Goal: Task Accomplishment & Management: Manage account settings

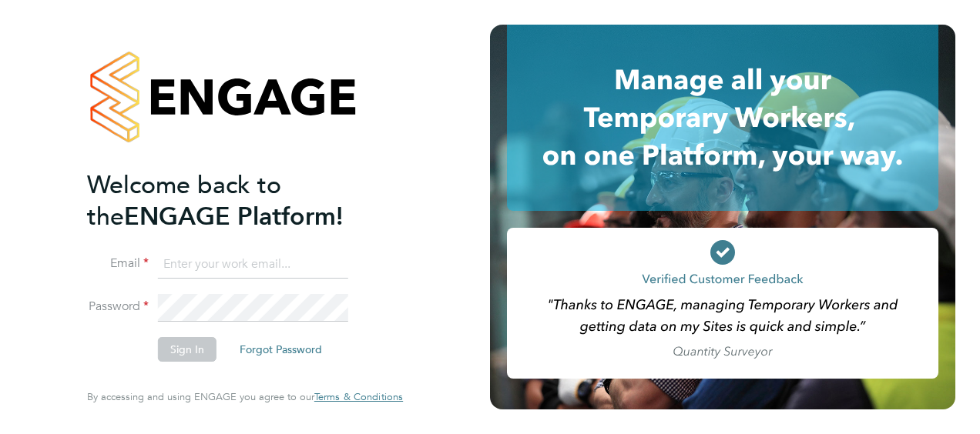
type input "john.mcdermott@vistry.co.uk"
click at [207, 357] on button "Sign In" at bounding box center [187, 349] width 59 height 25
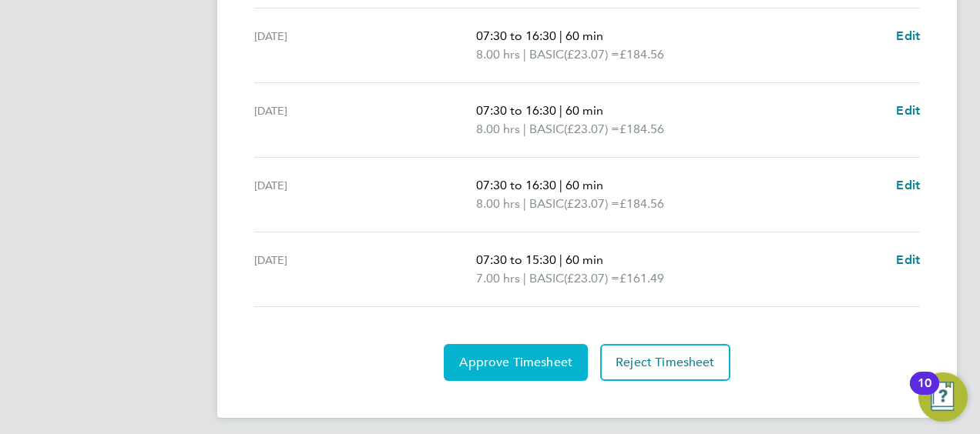
scroll to position [545, 0]
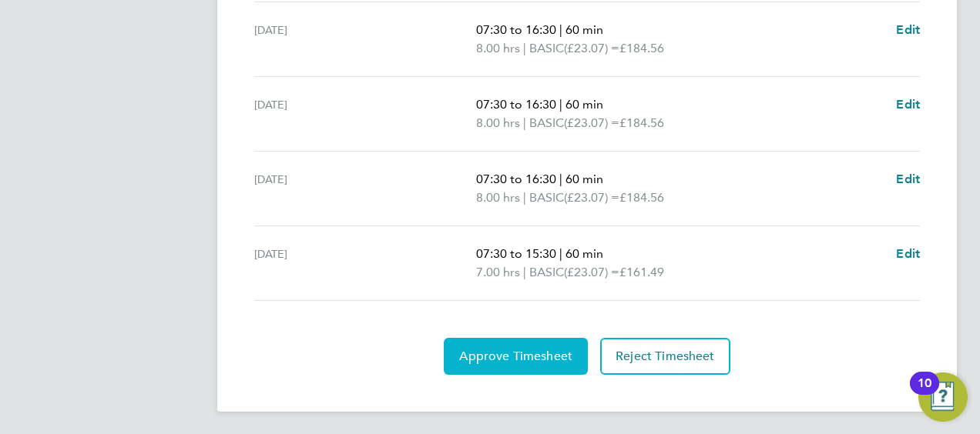
click at [496, 338] on button "Approve Timesheet" at bounding box center [516, 356] width 144 height 37
click at [493, 349] on span "Approve Timesheet" at bounding box center [515, 356] width 113 height 15
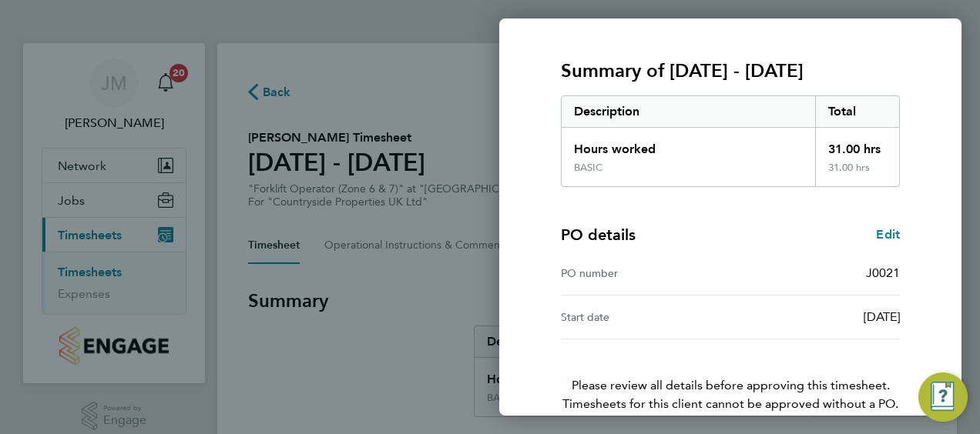
scroll to position [258, 0]
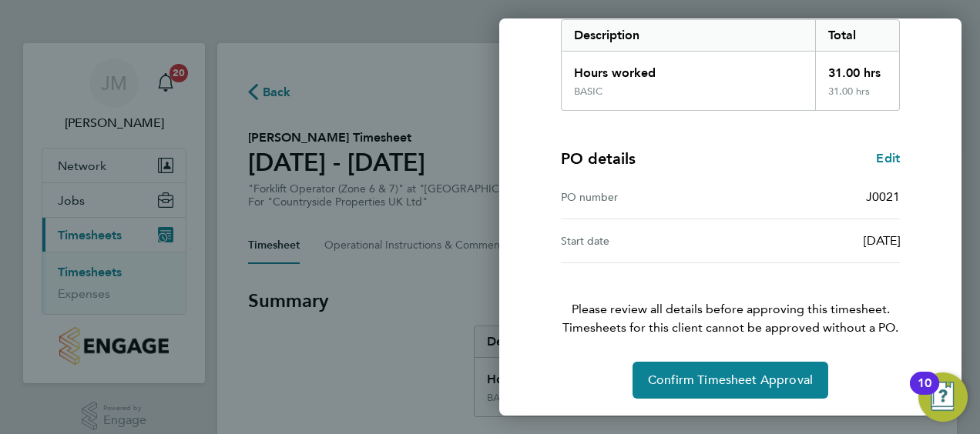
drag, startPoint x: 682, startPoint y: 401, endPoint x: 678, endPoint y: 390, distance: 12.4
click at [681, 401] on div "Timesheet approval of [PERSON_NAME] Forklift Operator (Zone 6 & 7) · Countrysid…" at bounding box center [730, 114] width 462 height 608
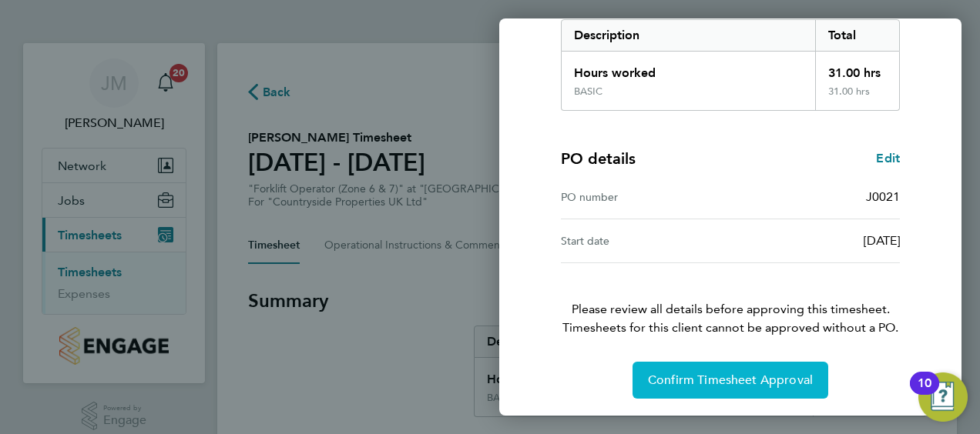
click at [680, 384] on span "Confirm Timesheet Approval" at bounding box center [730, 380] width 165 height 15
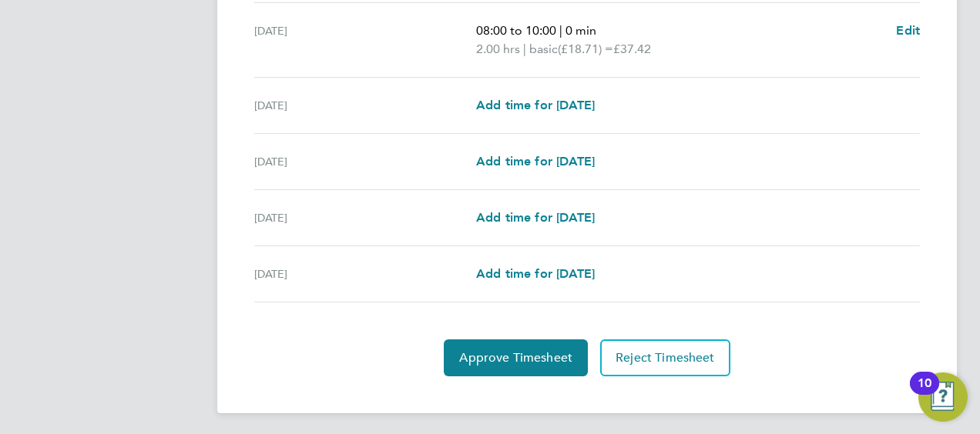
scroll to position [620, 0]
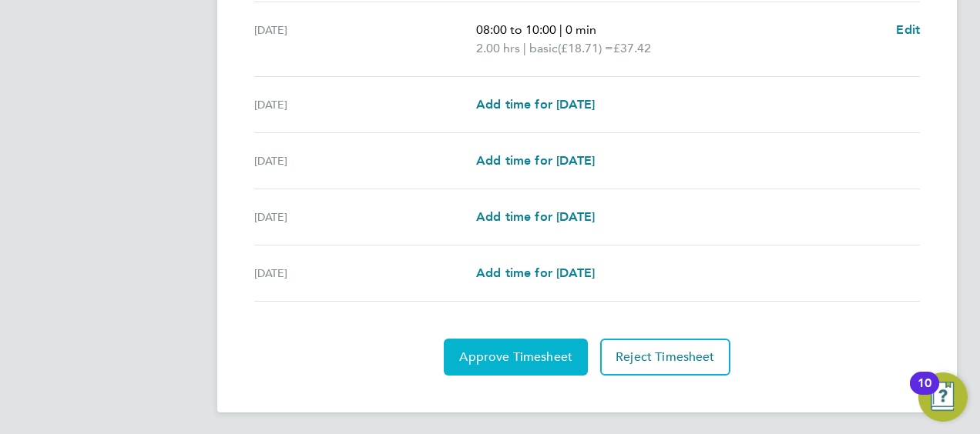
click at [483, 340] on button "Approve Timesheet" at bounding box center [516, 357] width 144 height 37
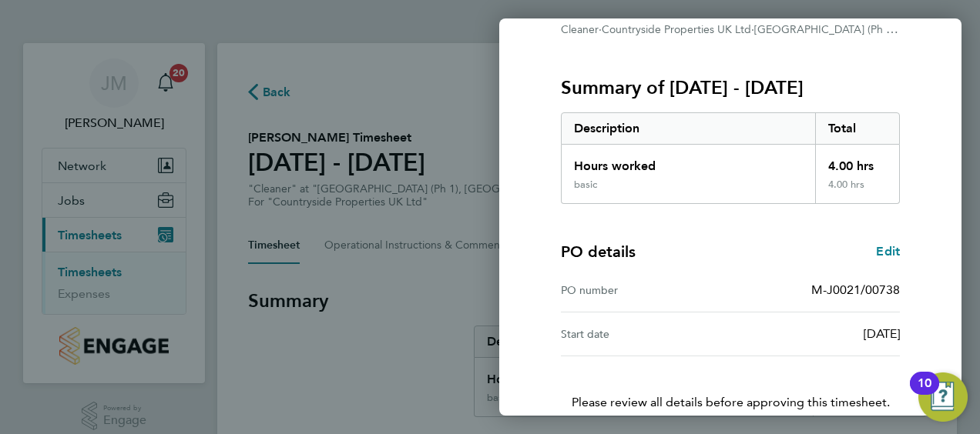
scroll to position [258, 0]
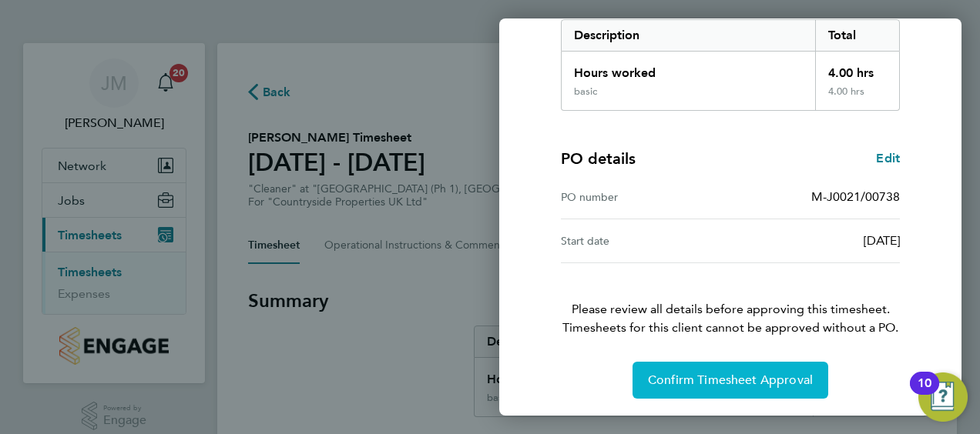
click at [662, 381] on span "Confirm Timesheet Approval" at bounding box center [730, 380] width 165 height 15
